Goal: Transaction & Acquisition: Purchase product/service

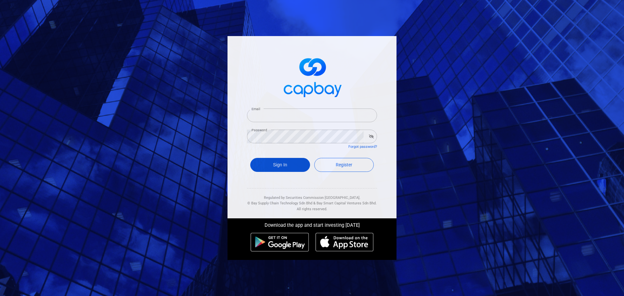
type input "[EMAIL_ADDRESS][DOMAIN_NAME]"
click at [292, 159] on button "Sign In" at bounding box center [280, 165] width 60 height 14
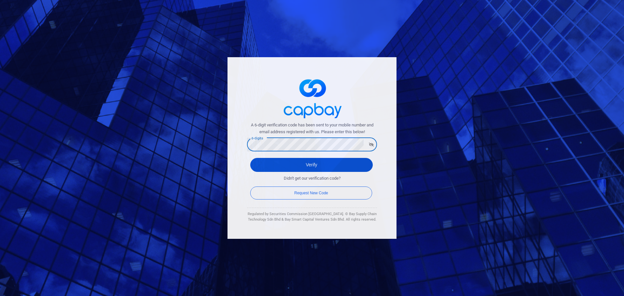
click at [258, 160] on button "Verify" at bounding box center [311, 165] width 122 height 14
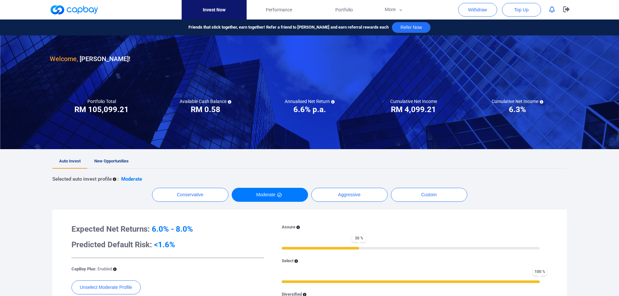
click at [120, 159] on span "New Opportunities" at bounding box center [111, 160] width 34 height 5
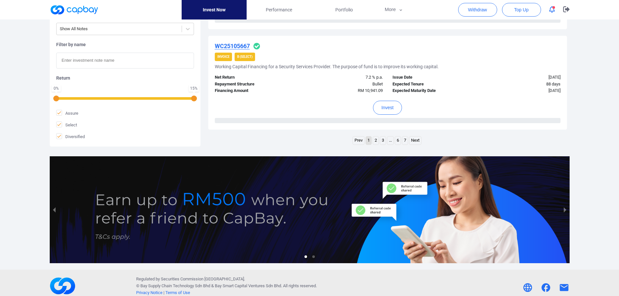
scroll to position [1031, 0]
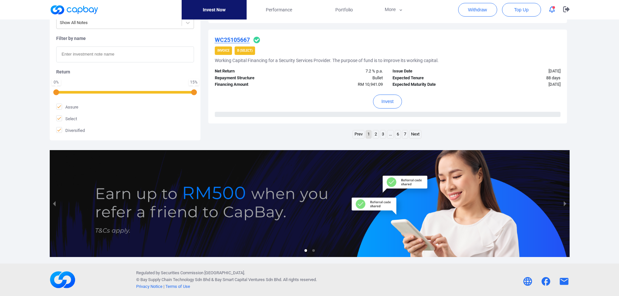
click at [374, 136] on link "2" at bounding box center [376, 134] width 6 height 8
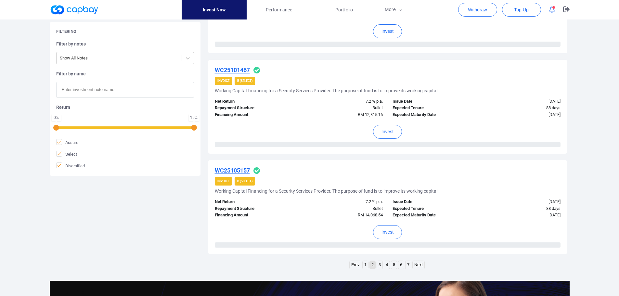
scroll to position [969, 0]
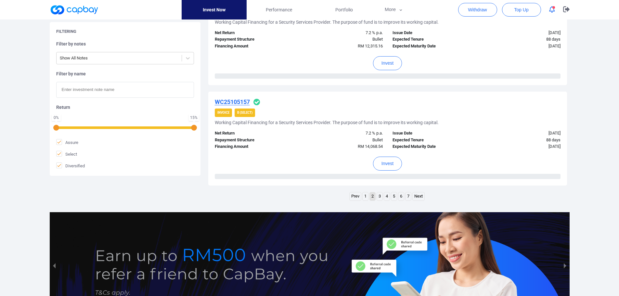
click at [381, 198] on link "3" at bounding box center [380, 196] width 6 height 8
click at [385, 197] on link "4" at bounding box center [387, 196] width 6 height 8
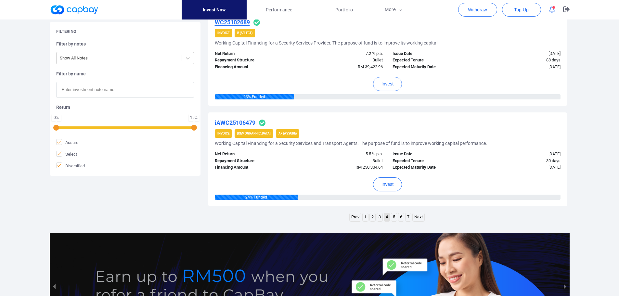
scroll to position [937, 0]
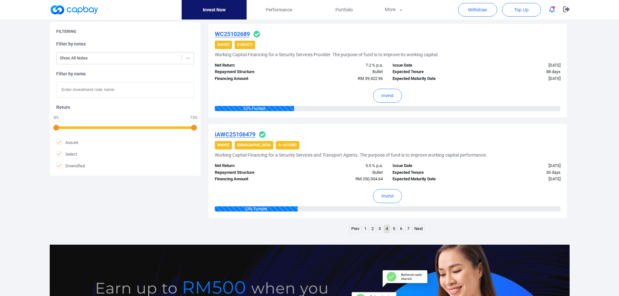
click at [552, 10] on icon "button" at bounding box center [552, 9] width 6 height 7
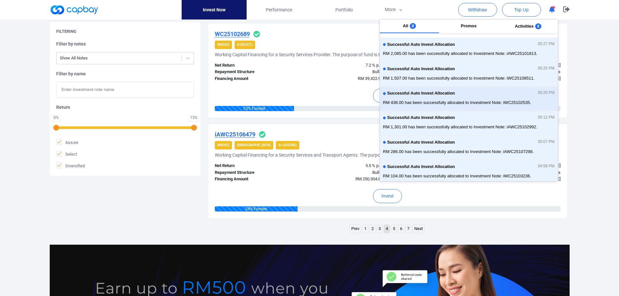
scroll to position [0, 0]
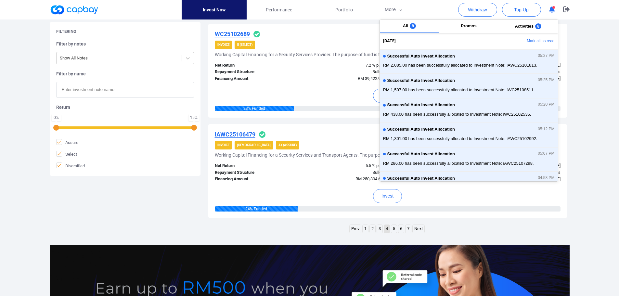
click at [552, 9] on icon "button" at bounding box center [552, 9] width 6 height 7
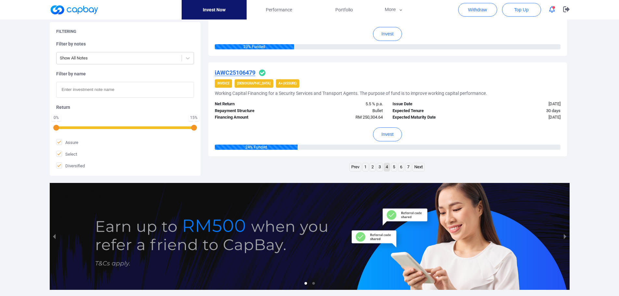
scroll to position [999, 0]
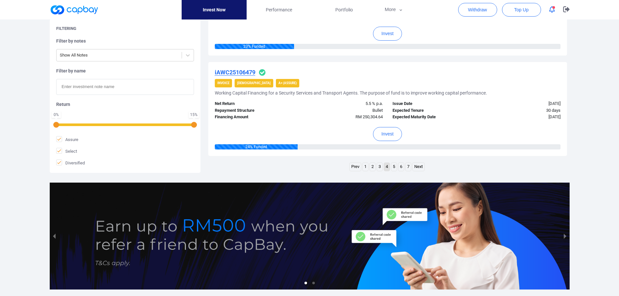
click at [396, 168] on link "5" at bounding box center [394, 167] width 6 height 8
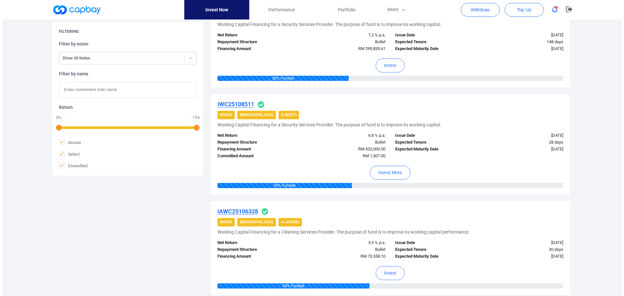
scroll to position [449, 0]
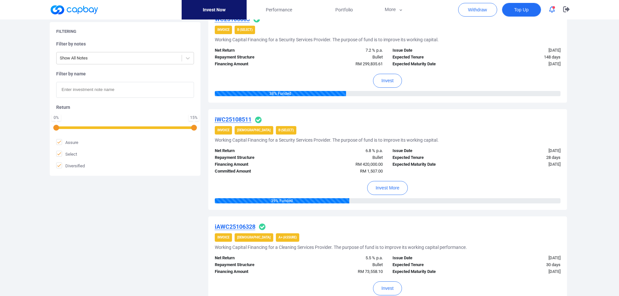
click at [522, 8] on span "Top Up" at bounding box center [521, 9] width 14 height 6
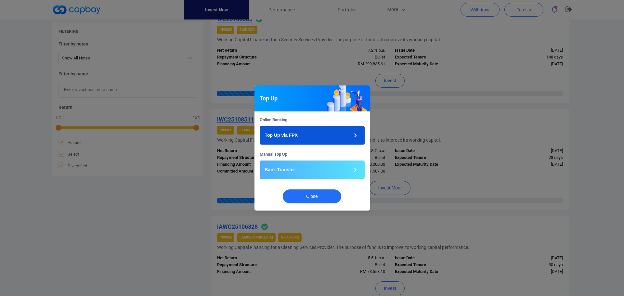
click at [303, 136] on button "Top Up via FPX" at bounding box center [311, 135] width 105 height 19
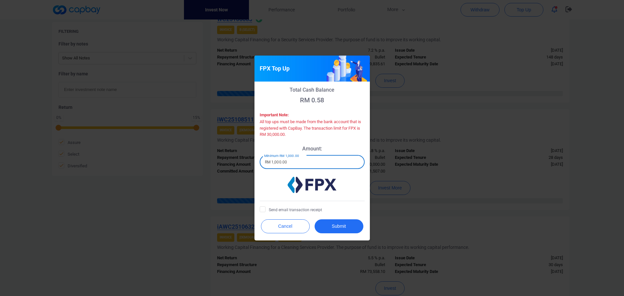
click at [292, 162] on input "RM 1,000.00" at bounding box center [311, 162] width 105 height 14
type input "RM 1,500"
click at [262, 209] on icon at bounding box center [262, 208] width 5 height 5
click at [0, 0] on input "Send email transaction receipt" at bounding box center [0, 0] width 0 height 0
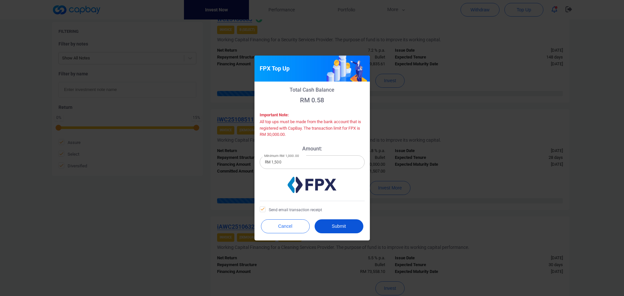
click at [338, 225] on button "Submit" at bounding box center [338, 226] width 49 height 14
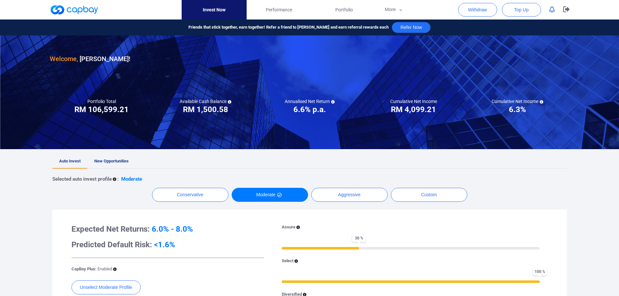
click at [124, 160] on span "New Opportunities" at bounding box center [111, 160] width 34 height 5
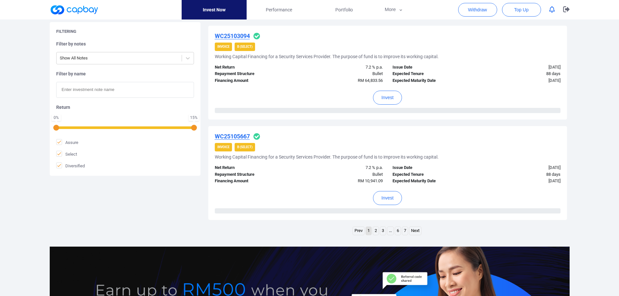
scroll to position [942, 0]
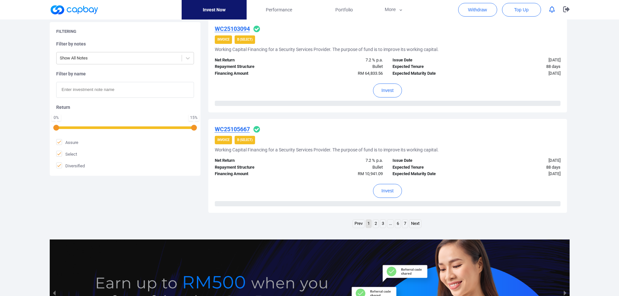
click at [384, 224] on link "3" at bounding box center [383, 224] width 6 height 8
click at [389, 224] on link "4" at bounding box center [387, 224] width 6 height 8
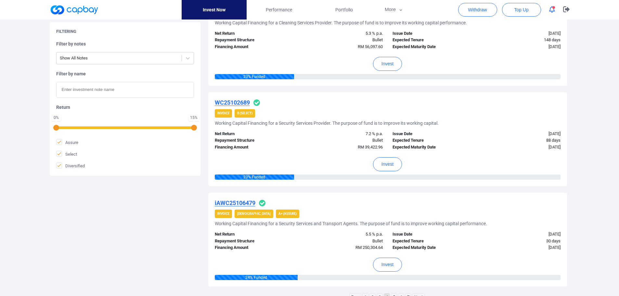
scroll to position [909, 0]
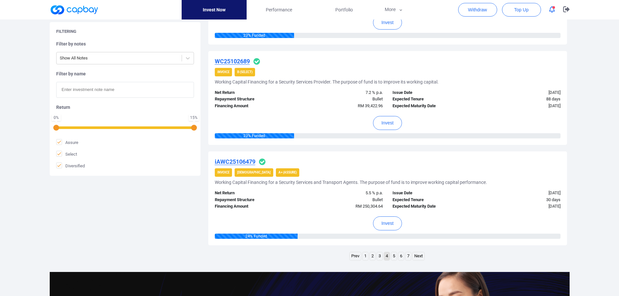
click at [392, 254] on link "5" at bounding box center [394, 256] width 6 height 8
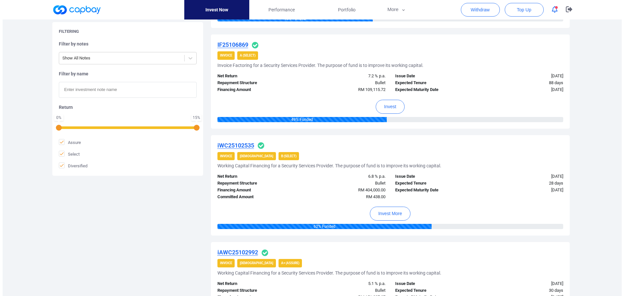
scroll to position [806, 0]
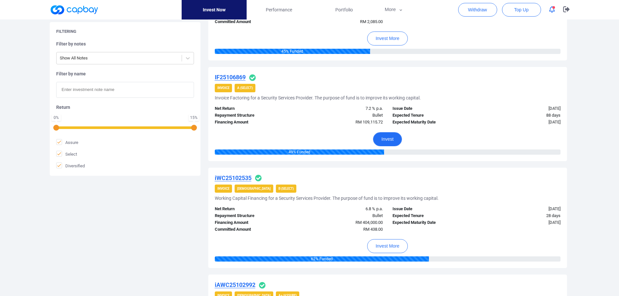
click at [387, 140] on button "Invest" at bounding box center [387, 139] width 29 height 14
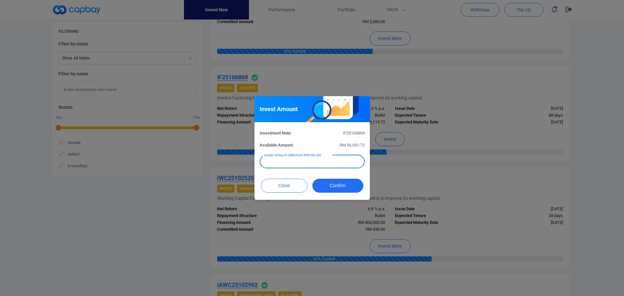
click at [287, 160] on input "text" at bounding box center [311, 162] width 105 height 14
type input "RM 300"
click at [341, 184] on button "Confirm" at bounding box center [337, 186] width 51 height 14
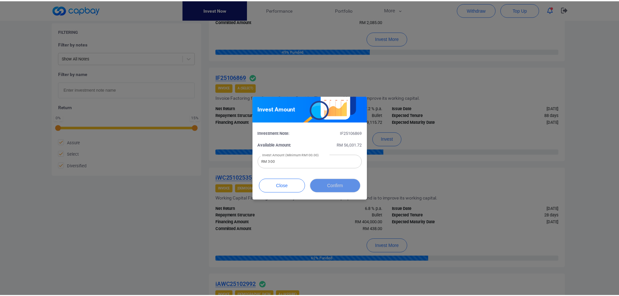
scroll to position [265, 0]
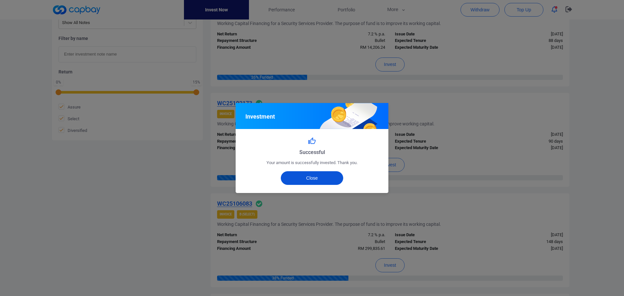
click at [307, 182] on button "Close" at bounding box center [312, 178] width 63 height 14
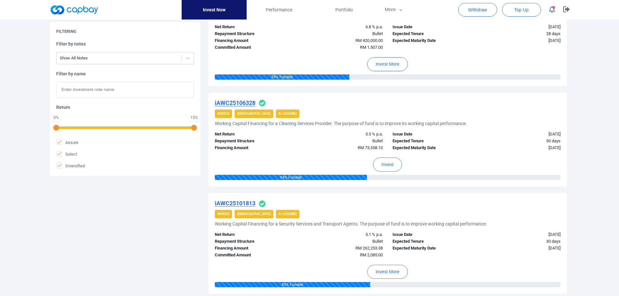
scroll to position [979, 0]
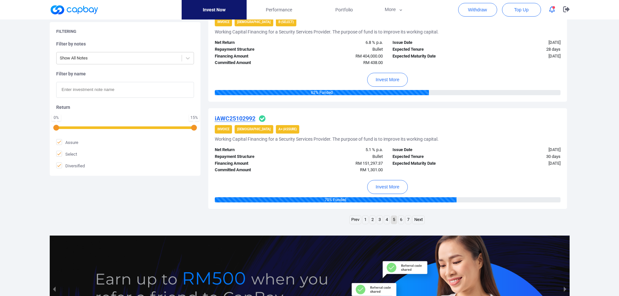
click at [386, 218] on link "4" at bounding box center [387, 220] width 6 height 8
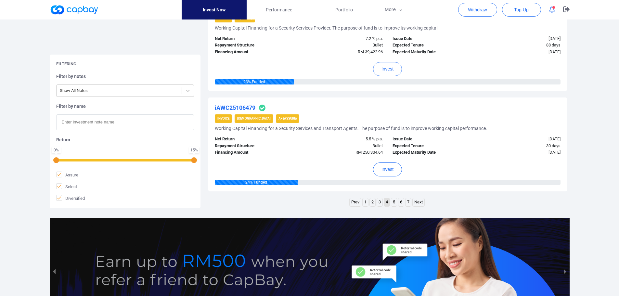
scroll to position [1031, 0]
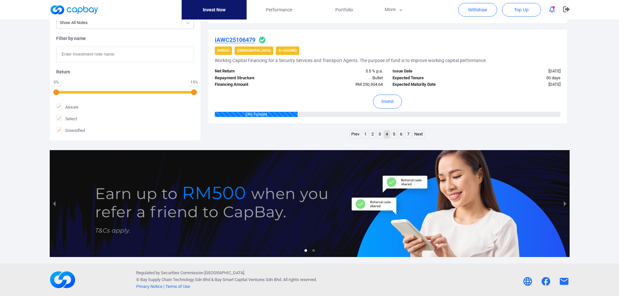
click at [381, 135] on link "3" at bounding box center [380, 134] width 6 height 8
click at [371, 132] on link "2" at bounding box center [373, 134] width 6 height 8
click at [366, 135] on link "1" at bounding box center [365, 134] width 6 height 8
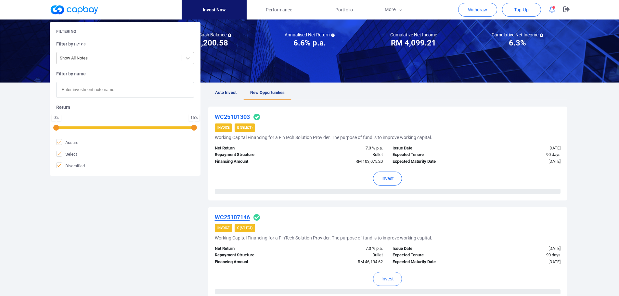
scroll to position [130, 0]
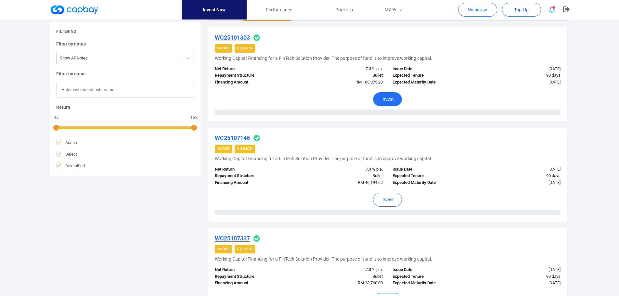
click at [393, 102] on button "Invest" at bounding box center [387, 99] width 29 height 14
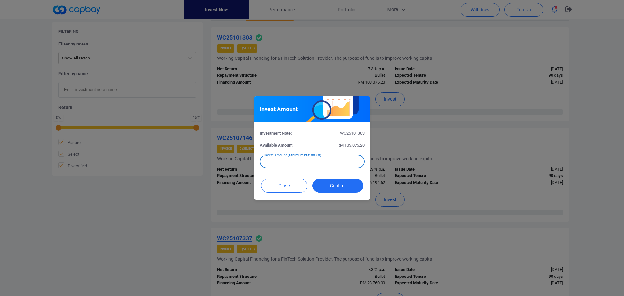
click at [311, 157] on div "Invest Amount (Minimum RM100.00) Invest Amount (Minimum RM100.00)" at bounding box center [311, 161] width 105 height 15
type input "RM 300"
click at [337, 183] on button "Confirm" at bounding box center [337, 186] width 51 height 14
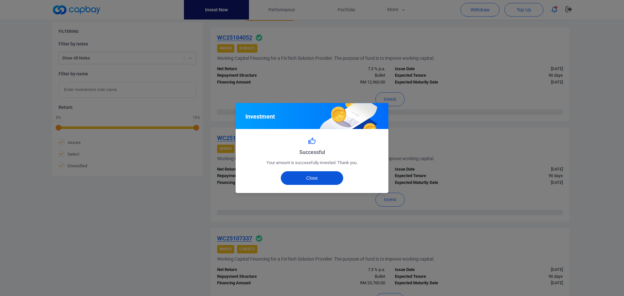
click at [323, 177] on button "Close" at bounding box center [312, 178] width 63 height 14
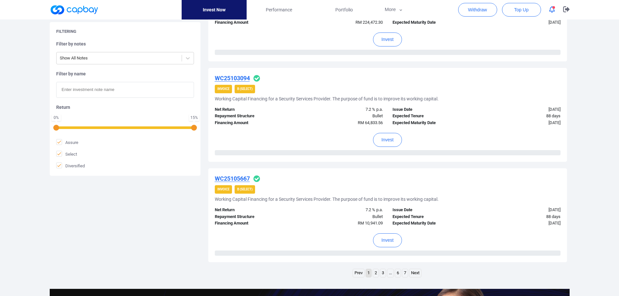
scroll to position [942, 0]
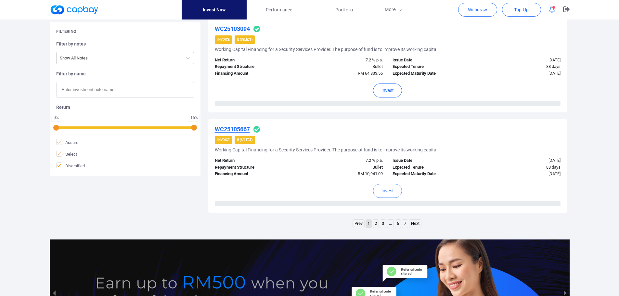
click at [406, 224] on link "7" at bounding box center [405, 224] width 6 height 8
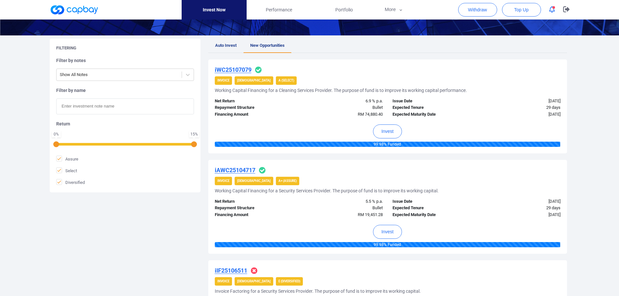
scroll to position [258, 0]
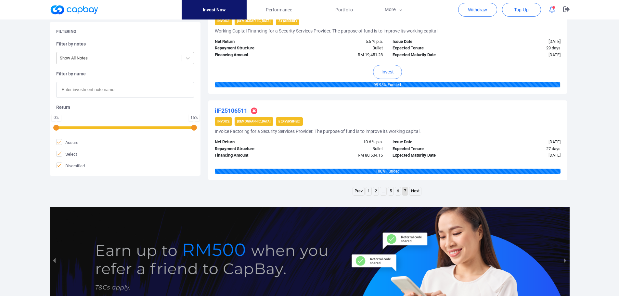
click at [392, 191] on link "5" at bounding box center [391, 191] width 6 height 8
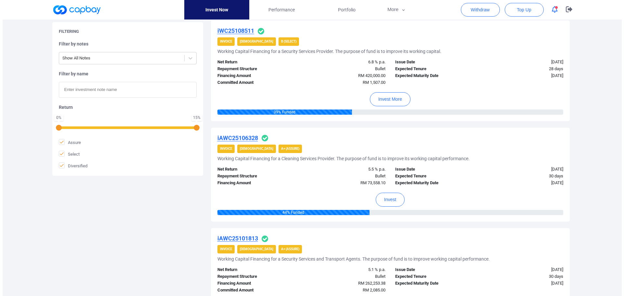
scroll to position [550, 0]
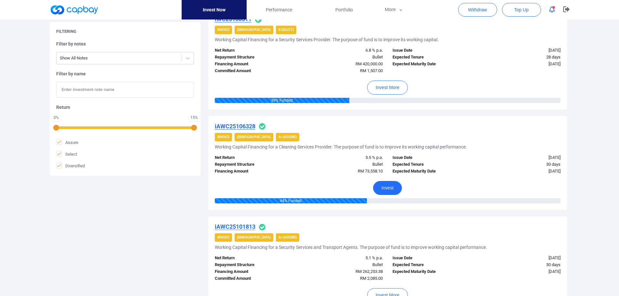
click at [385, 189] on button "Invest" at bounding box center [387, 188] width 29 height 14
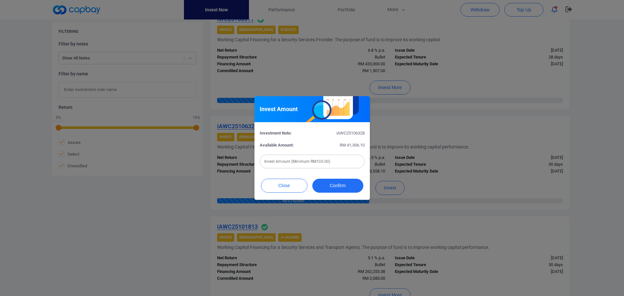
click at [301, 163] on input "text" at bounding box center [311, 162] width 105 height 14
type input "RM 300"
click at [337, 183] on button "Confirm" at bounding box center [337, 186] width 51 height 14
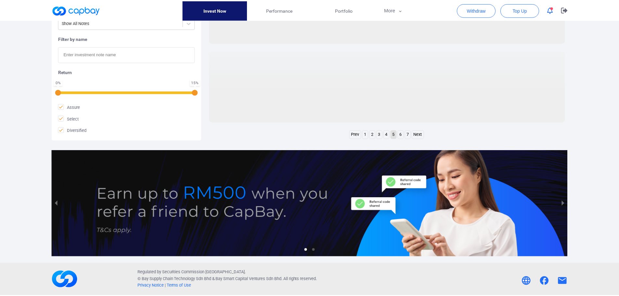
scroll to position [265, 0]
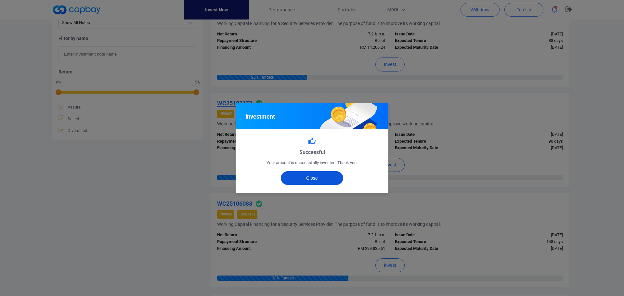
click at [312, 175] on button "Close" at bounding box center [312, 178] width 63 height 14
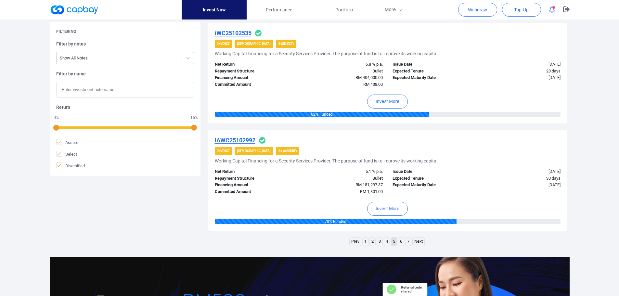
scroll to position [974, 0]
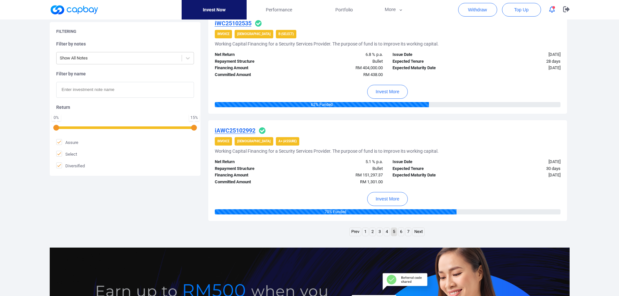
click at [386, 233] on link "4" at bounding box center [387, 232] width 6 height 8
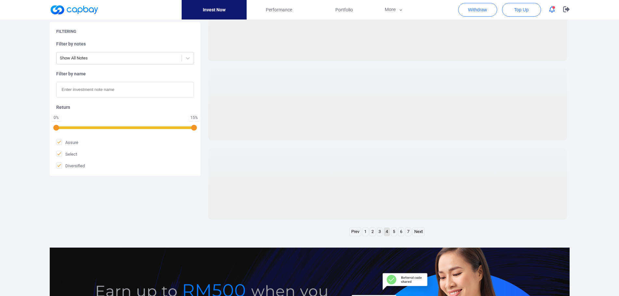
scroll to position [934, 0]
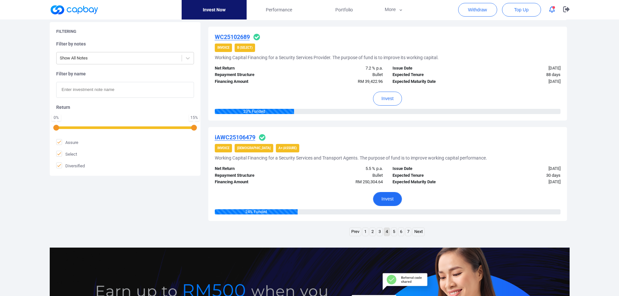
drag, startPoint x: 387, startPoint y: 197, endPoint x: 311, endPoint y: 194, distance: 76.7
click at [311, 194] on div "Invest" at bounding box center [388, 197] width 346 height 24
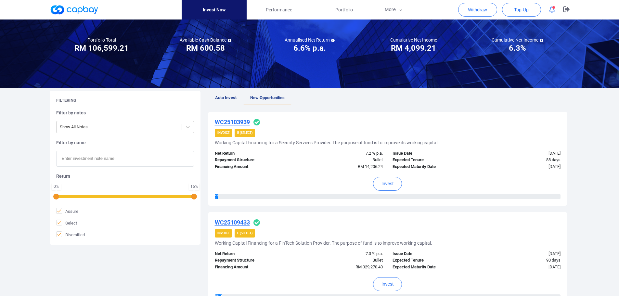
scroll to position [57, 0]
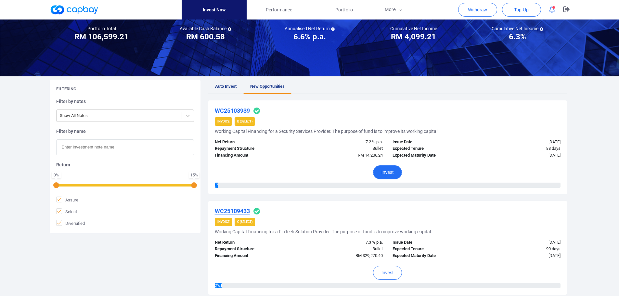
click at [394, 174] on button "Invest" at bounding box center [387, 172] width 29 height 14
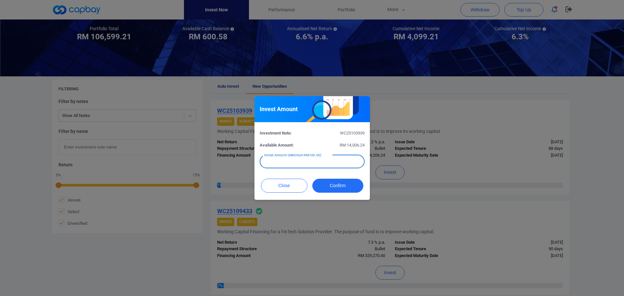
click at [299, 159] on input "text" at bounding box center [311, 162] width 105 height 14
type input "RM 300"
click at [338, 183] on button "Confirm" at bounding box center [337, 186] width 51 height 14
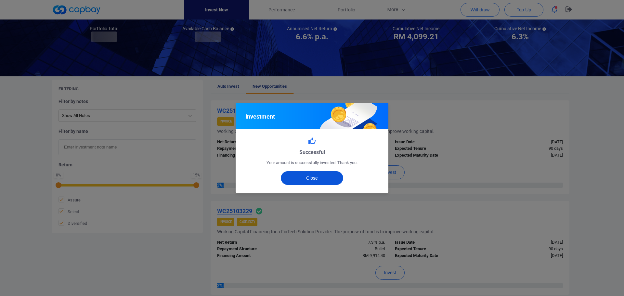
click at [324, 178] on button "Close" at bounding box center [312, 178] width 63 height 14
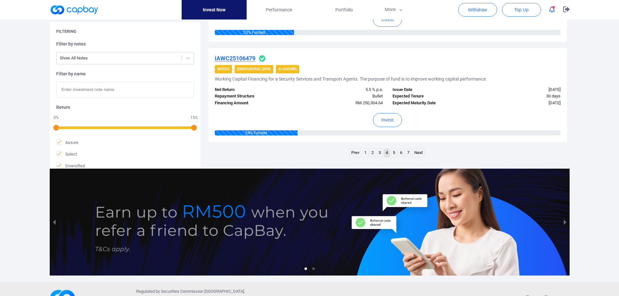
scroll to position [1038, 0]
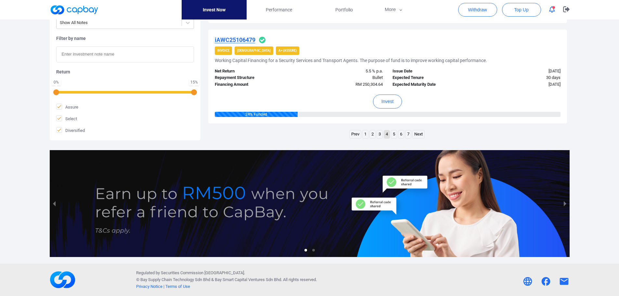
click at [380, 134] on link "3" at bounding box center [380, 134] width 6 height 8
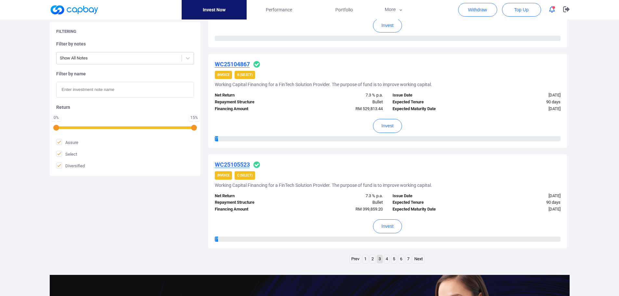
scroll to position [915, 0]
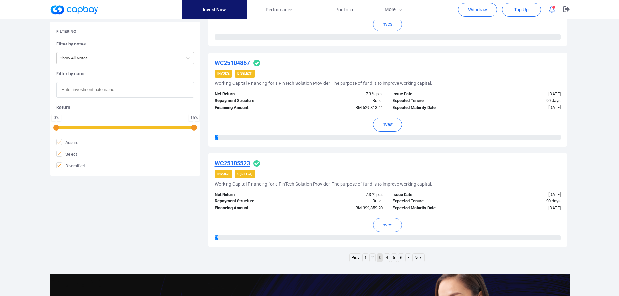
click at [370, 258] on link "2" at bounding box center [373, 258] width 6 height 8
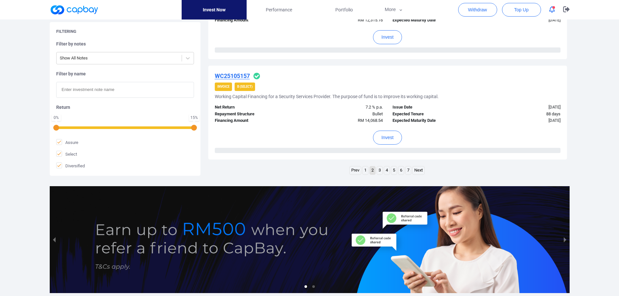
scroll to position [1031, 0]
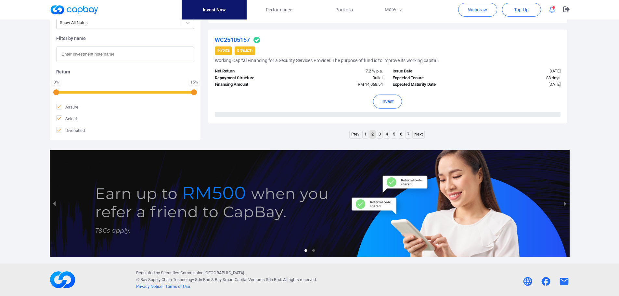
click at [366, 136] on link "1" at bounding box center [365, 134] width 6 height 8
click at [381, 134] on link "3" at bounding box center [383, 134] width 6 height 8
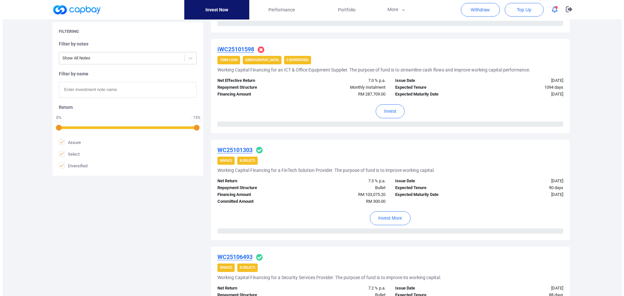
scroll to position [622, 0]
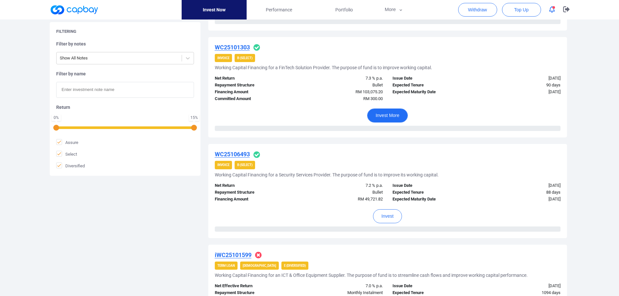
click at [397, 119] on button "Invest More" at bounding box center [387, 115] width 41 height 14
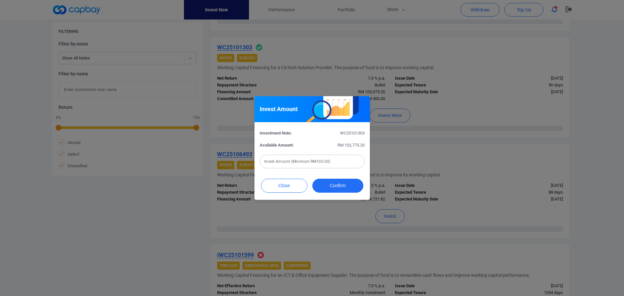
click at [304, 153] on form "Investment Note: WC25101303 Available Amount: RM 102,775.20 Invest Amount (Mini…" at bounding box center [311, 149] width 105 height 39
click at [286, 160] on input "text" at bounding box center [311, 162] width 105 height 14
type input "RM 300"
click at [339, 190] on button "Confirm" at bounding box center [337, 186] width 51 height 14
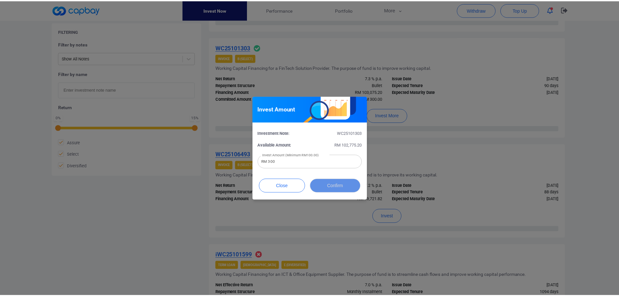
scroll to position [265, 0]
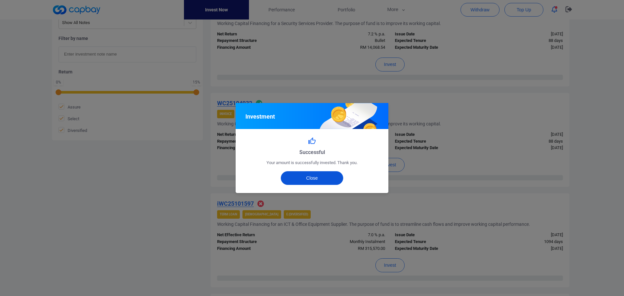
click at [315, 183] on button "Close" at bounding box center [312, 178] width 63 height 14
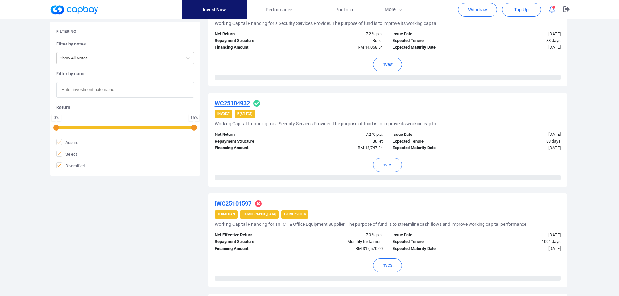
click at [551, 12] on icon "button" at bounding box center [552, 9] width 6 height 7
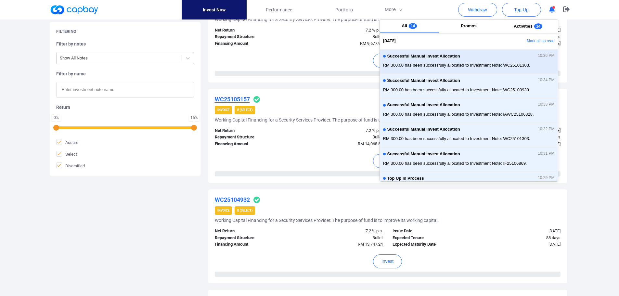
scroll to position [168, 0]
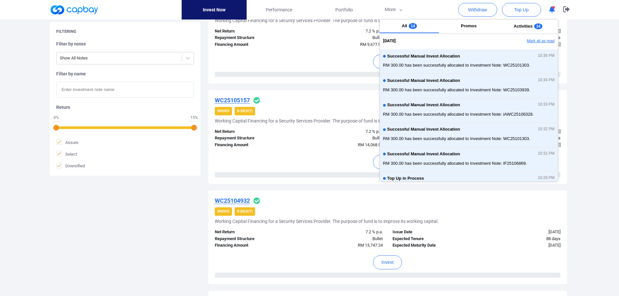
click at [538, 41] on button "Mark all as read" at bounding box center [522, 41] width 70 height 11
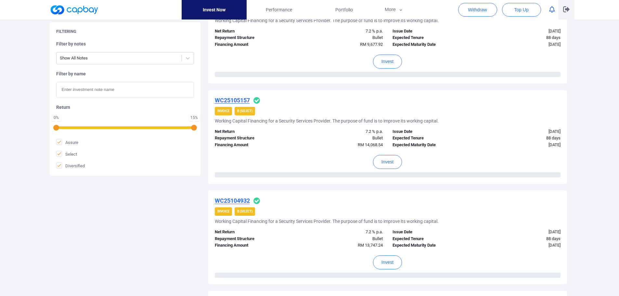
click at [567, 9] on icon "button" at bounding box center [566, 9] width 6 height 6
